Goal: Transaction & Acquisition: Purchase product/service

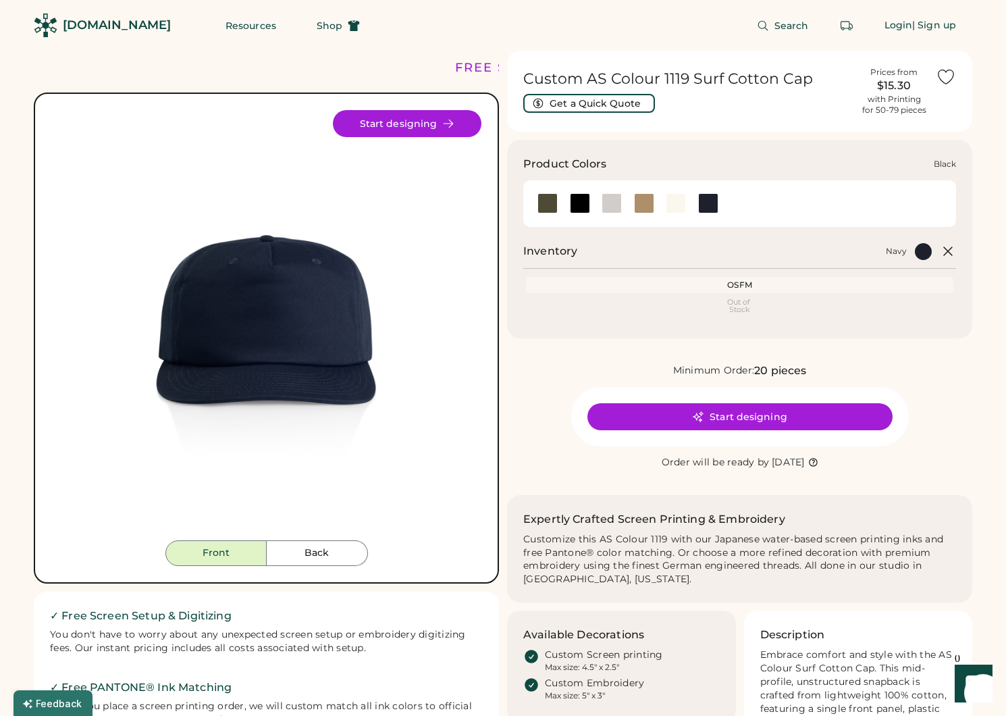
click at [578, 200] on div at bounding box center [580, 203] width 20 height 20
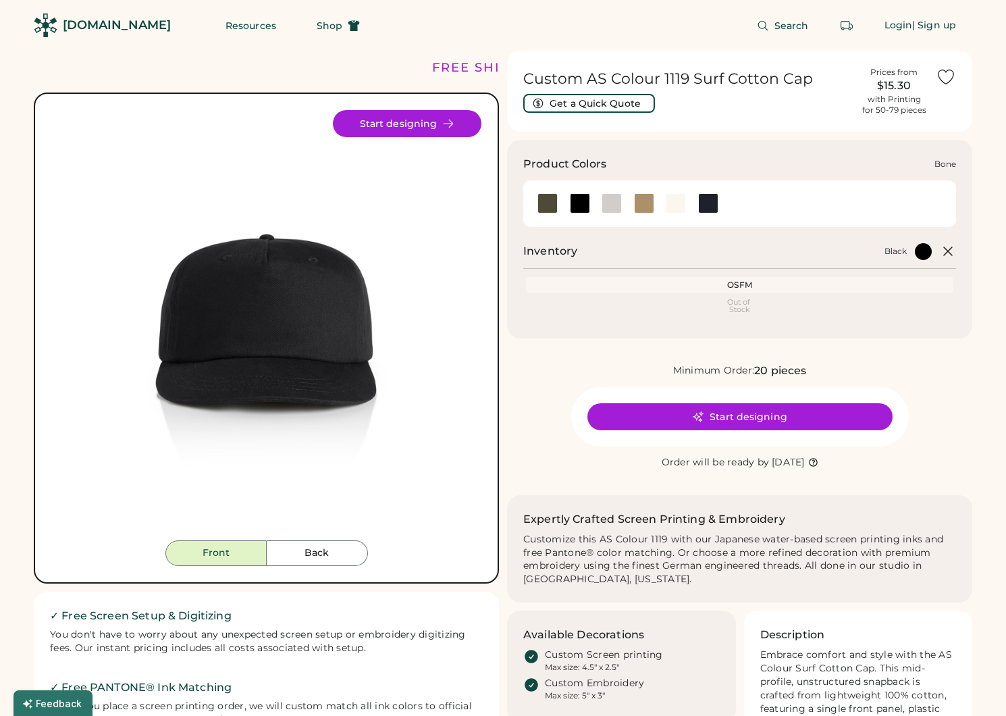
click at [619, 199] on div at bounding box center [612, 203] width 20 height 20
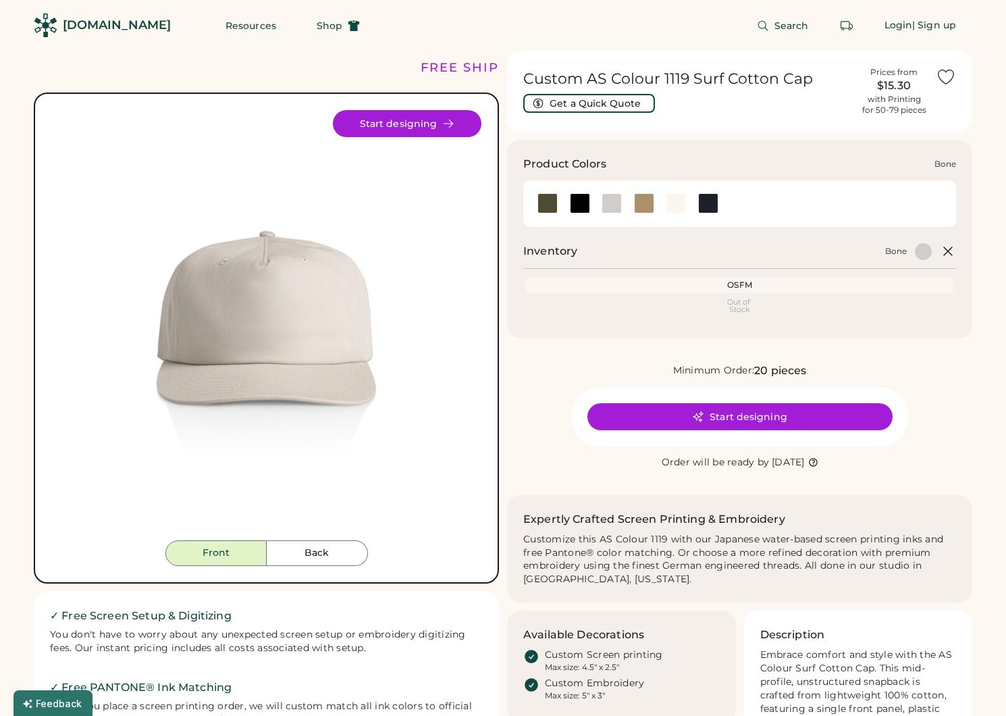
click at [593, 199] on div at bounding box center [579, 203] width 32 height 20
click at [583, 204] on div at bounding box center [580, 203] width 20 height 20
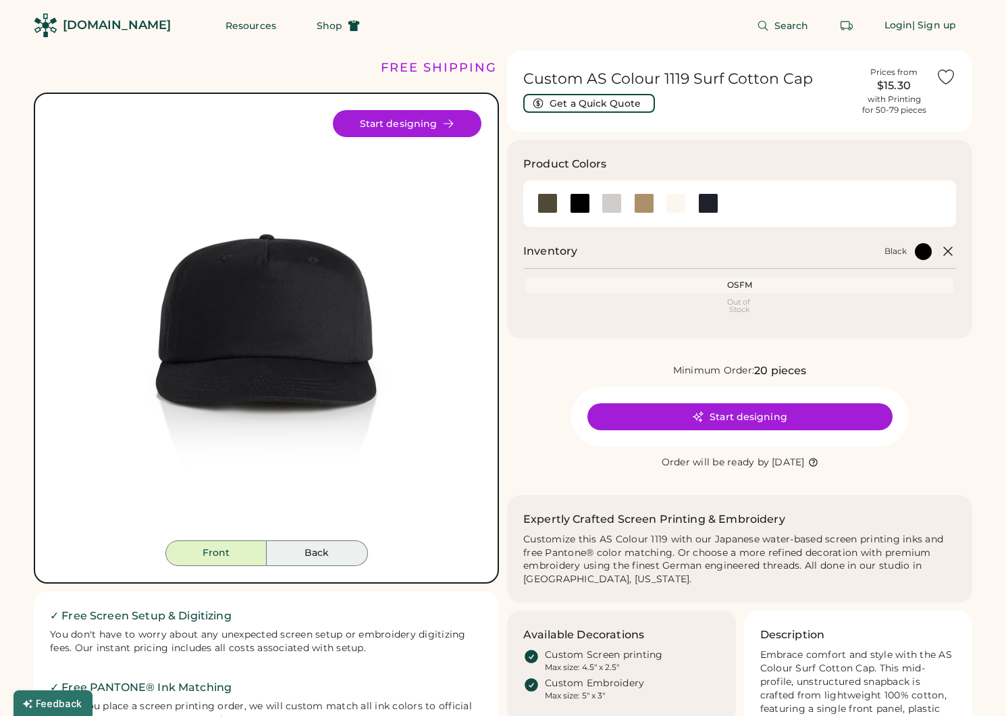
click at [319, 558] on button "Back" at bounding box center [317, 553] width 101 height 26
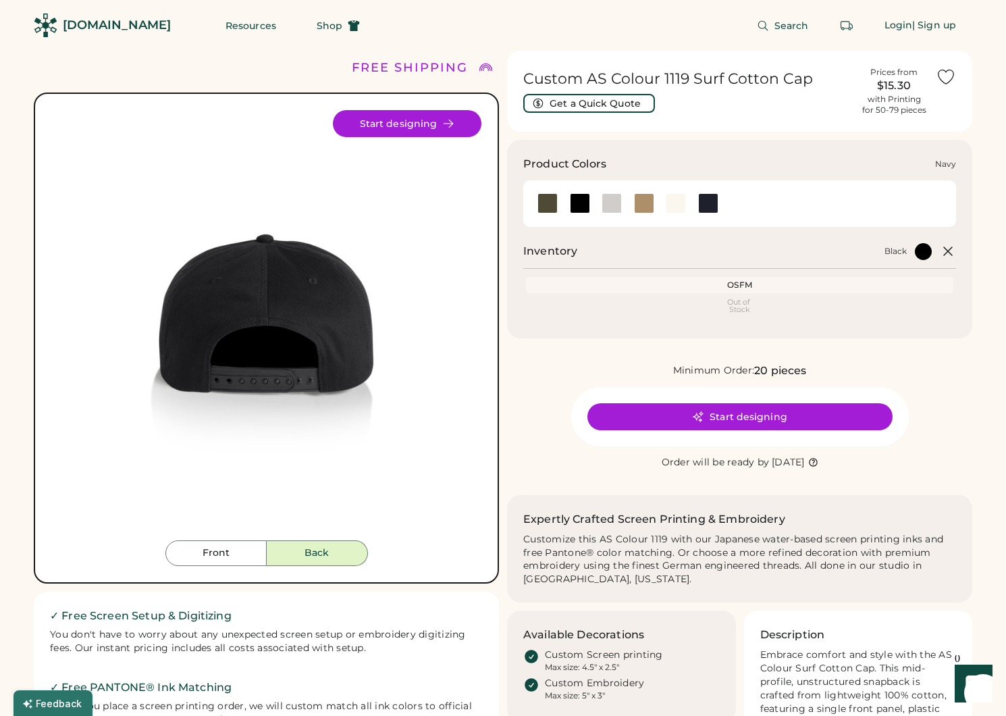
click at [702, 201] on div at bounding box center [708, 203] width 20 height 20
click at [706, 201] on div at bounding box center [708, 203] width 20 height 20
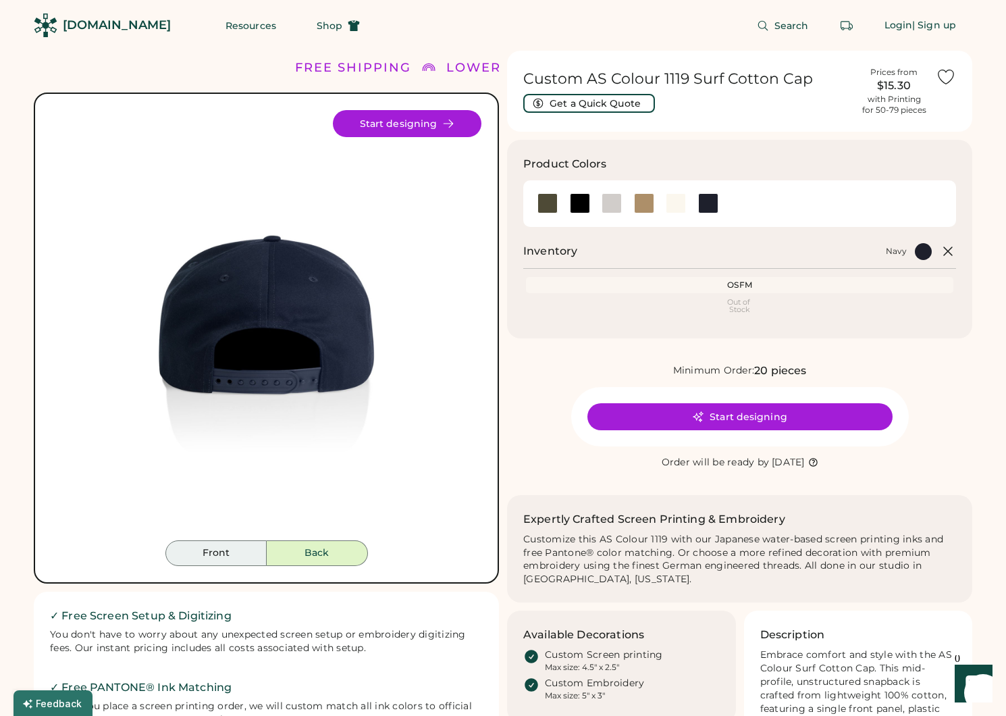
click at [213, 562] on button "Front" at bounding box center [215, 553] width 101 height 26
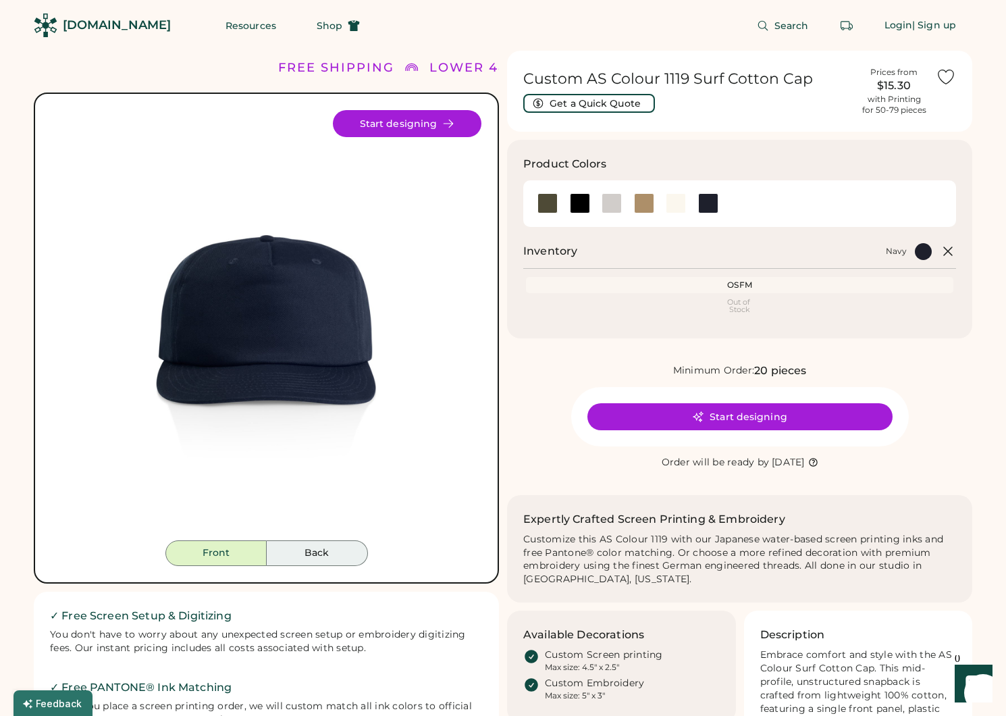
click at [290, 547] on button "Back" at bounding box center [317, 553] width 101 height 26
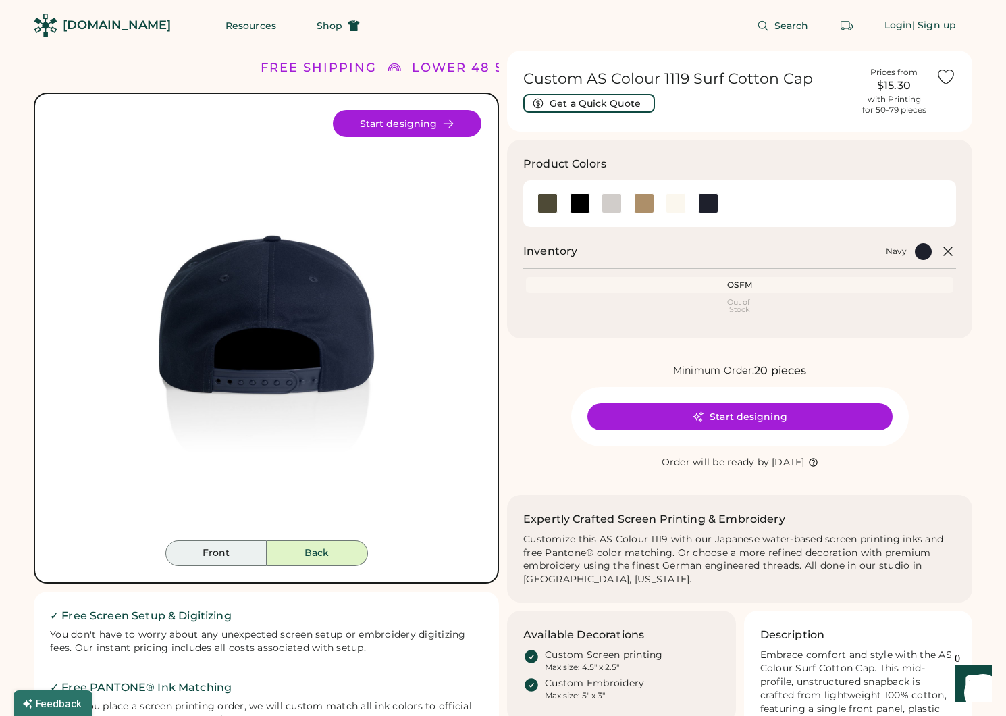
click at [219, 544] on button "Front" at bounding box center [215, 553] width 101 height 26
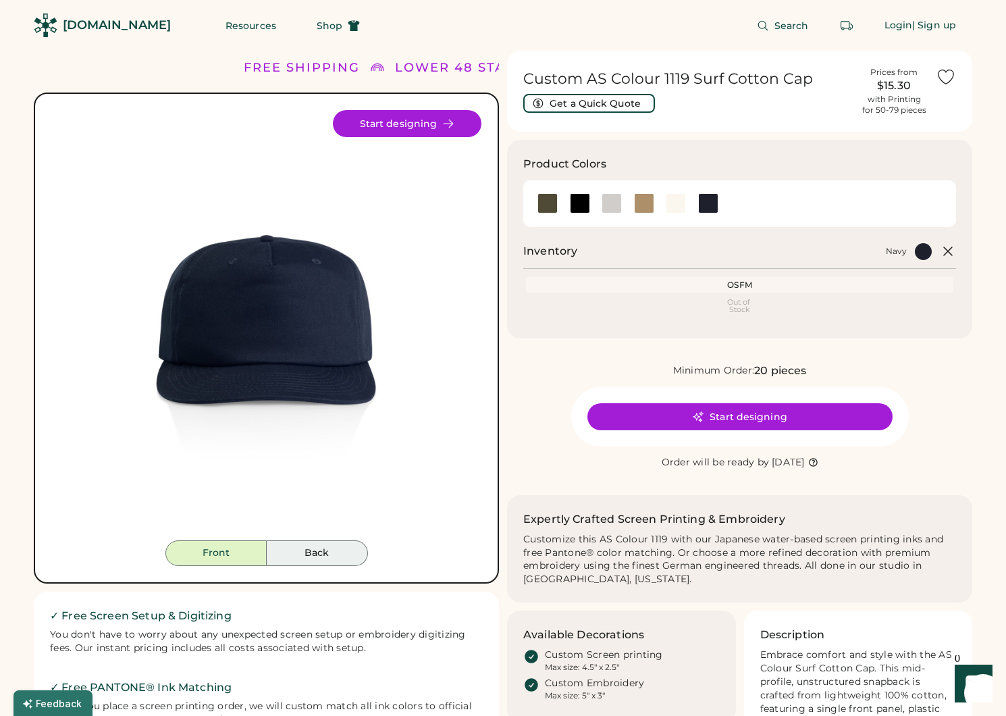
click at [295, 549] on button "Back" at bounding box center [317, 553] width 101 height 26
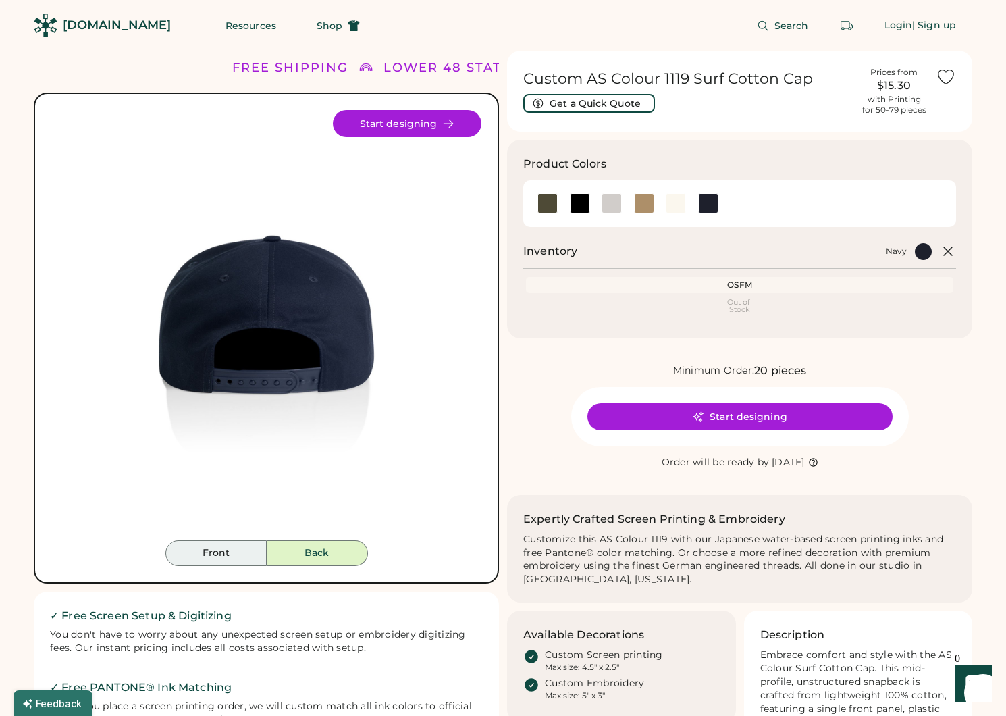
click at [222, 544] on button "Front" at bounding box center [215, 553] width 101 height 26
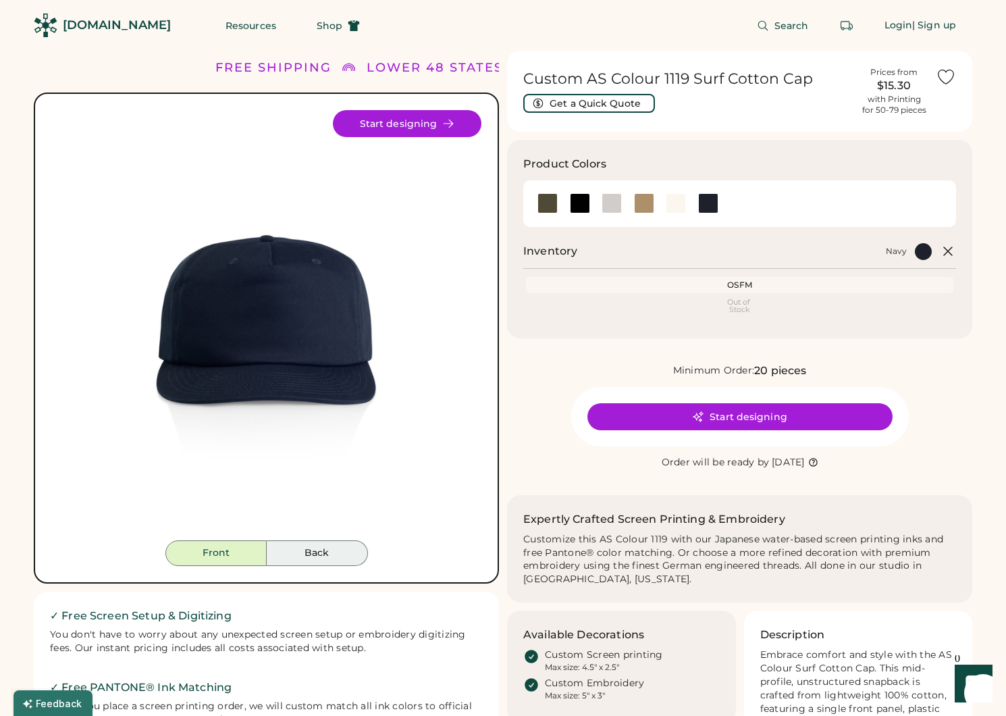
click at [300, 548] on button "Back" at bounding box center [317, 553] width 101 height 26
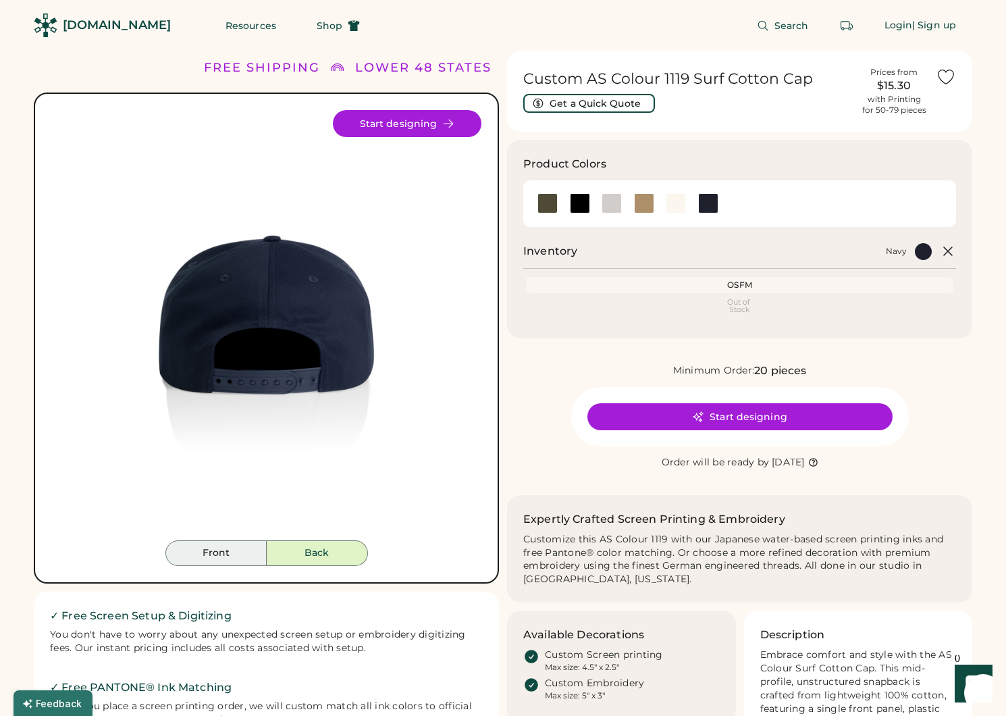
click at [225, 552] on button "Front" at bounding box center [215, 553] width 101 height 26
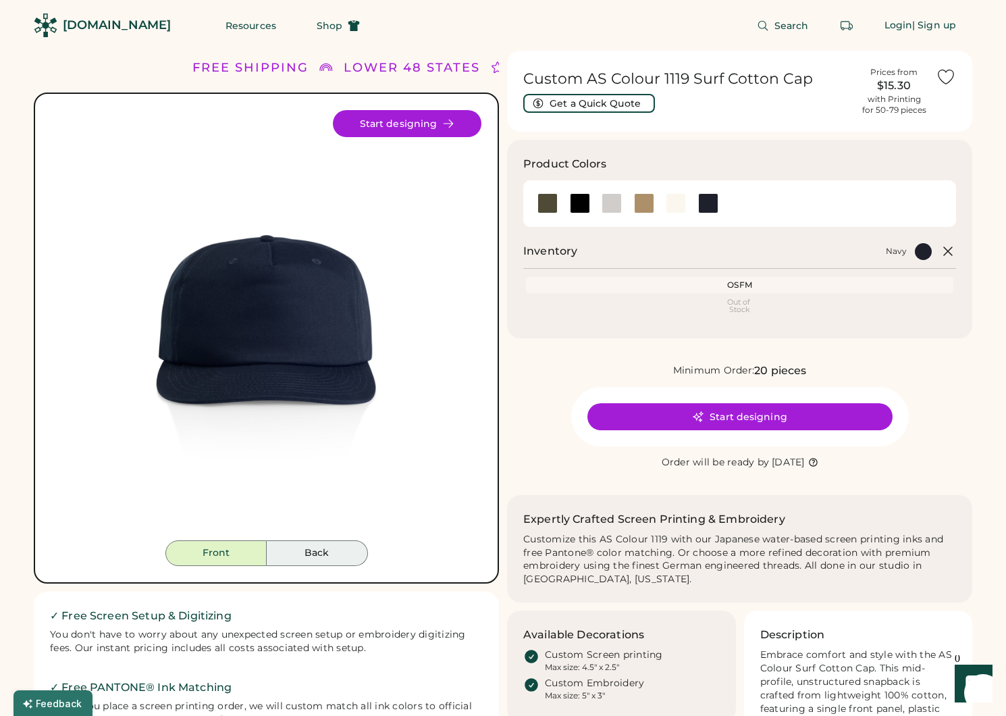
click at [322, 544] on button "Back" at bounding box center [317, 553] width 101 height 26
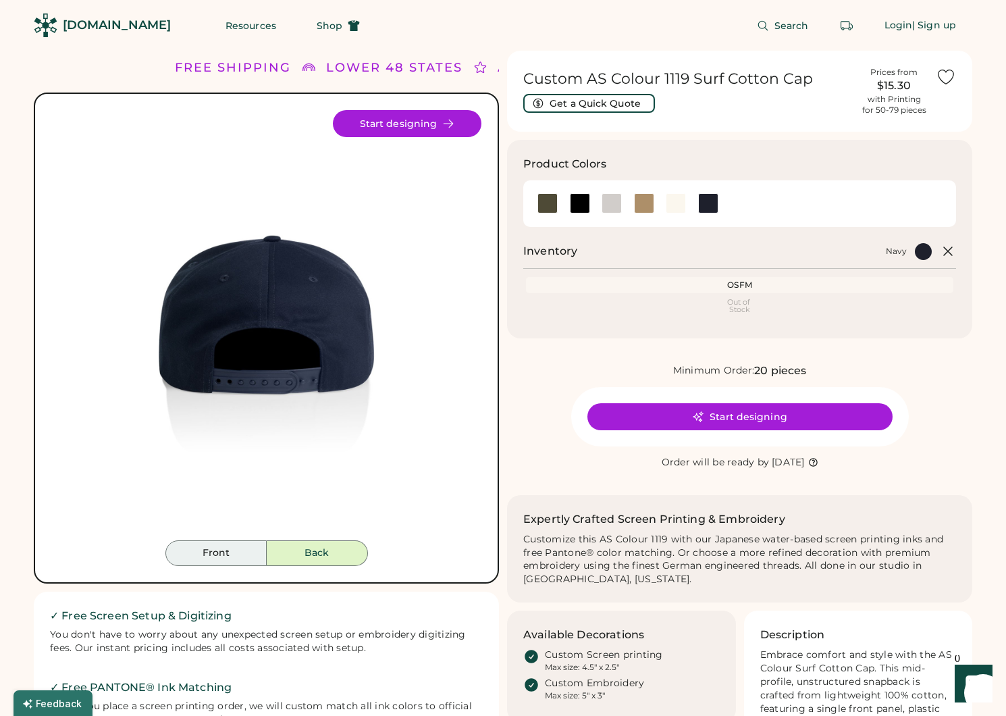
click at [242, 549] on button "Front" at bounding box center [215, 553] width 101 height 26
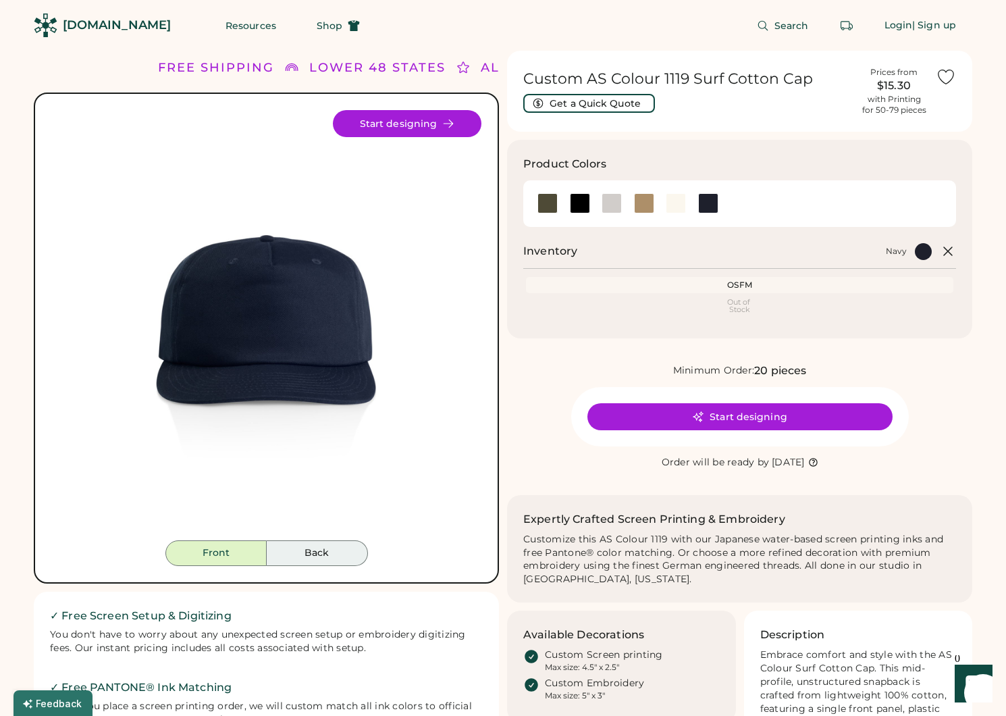
click at [311, 555] on button "Back" at bounding box center [317, 553] width 101 height 26
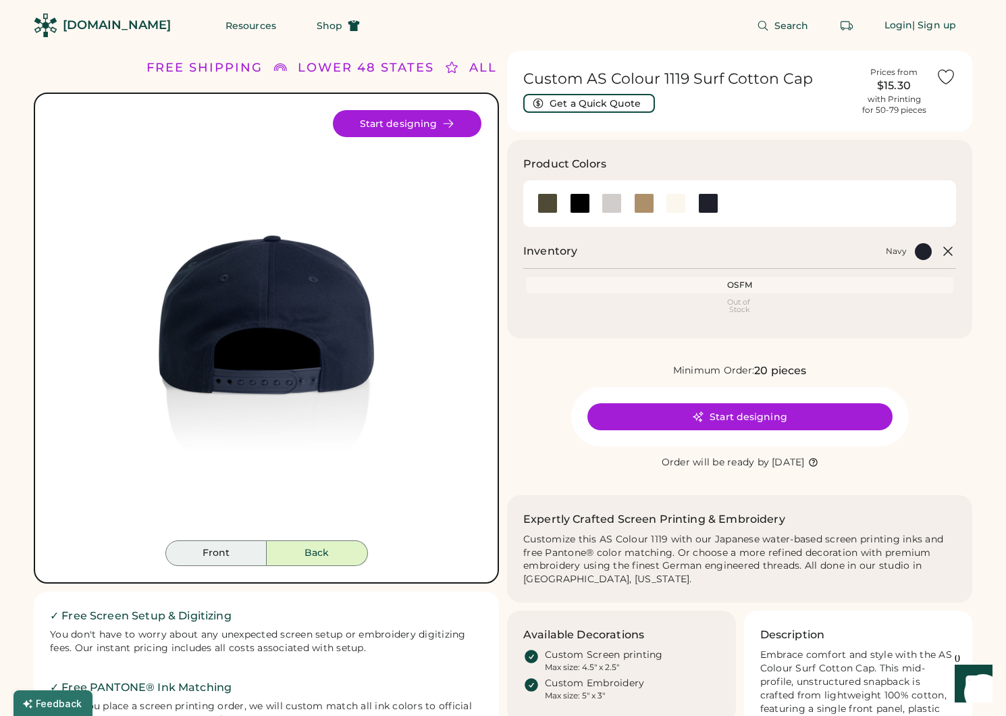
click at [230, 553] on button "Front" at bounding box center [215, 553] width 101 height 26
